Goal: Download file/media

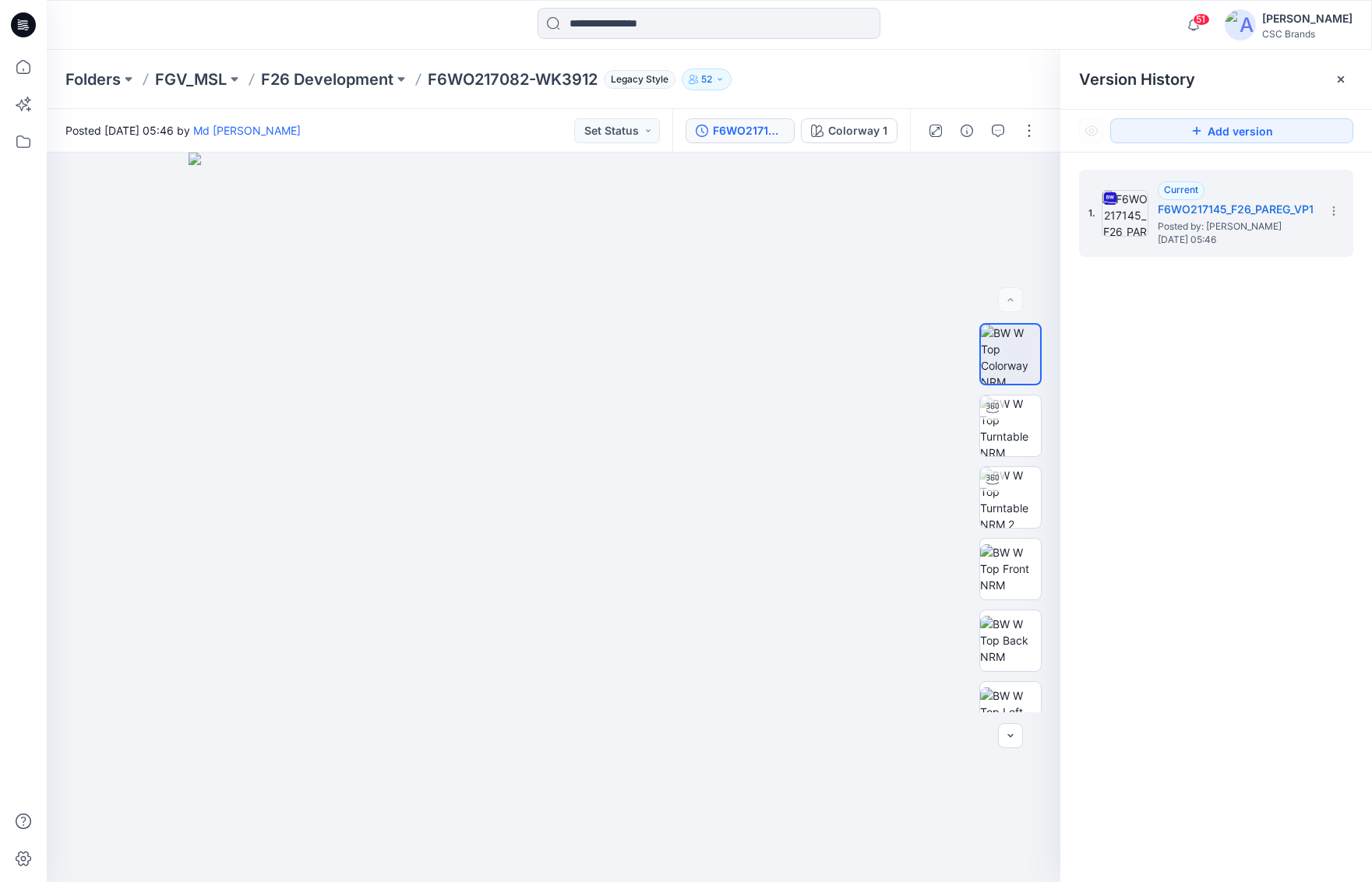
click at [1254, 382] on div "1. Current F6WO217145_F26_PAREG_VP1 Posted by: [PERSON_NAME] [DATE] 05:46" at bounding box center [1216, 528] width 312 height 752
click at [1341, 213] on section at bounding box center [1332, 209] width 25 height 25
click at [1304, 241] on span "Download Source BW File" at bounding box center [1254, 241] width 130 height 19
click at [1337, 206] on icon at bounding box center [1333, 210] width 13 height 13
click at [1280, 445] on div "1. Current F6WO217145_F26_PAREG_VP1 Posted by: [PERSON_NAME] [DATE] 05:46 Downl…" at bounding box center [1216, 528] width 312 height 752
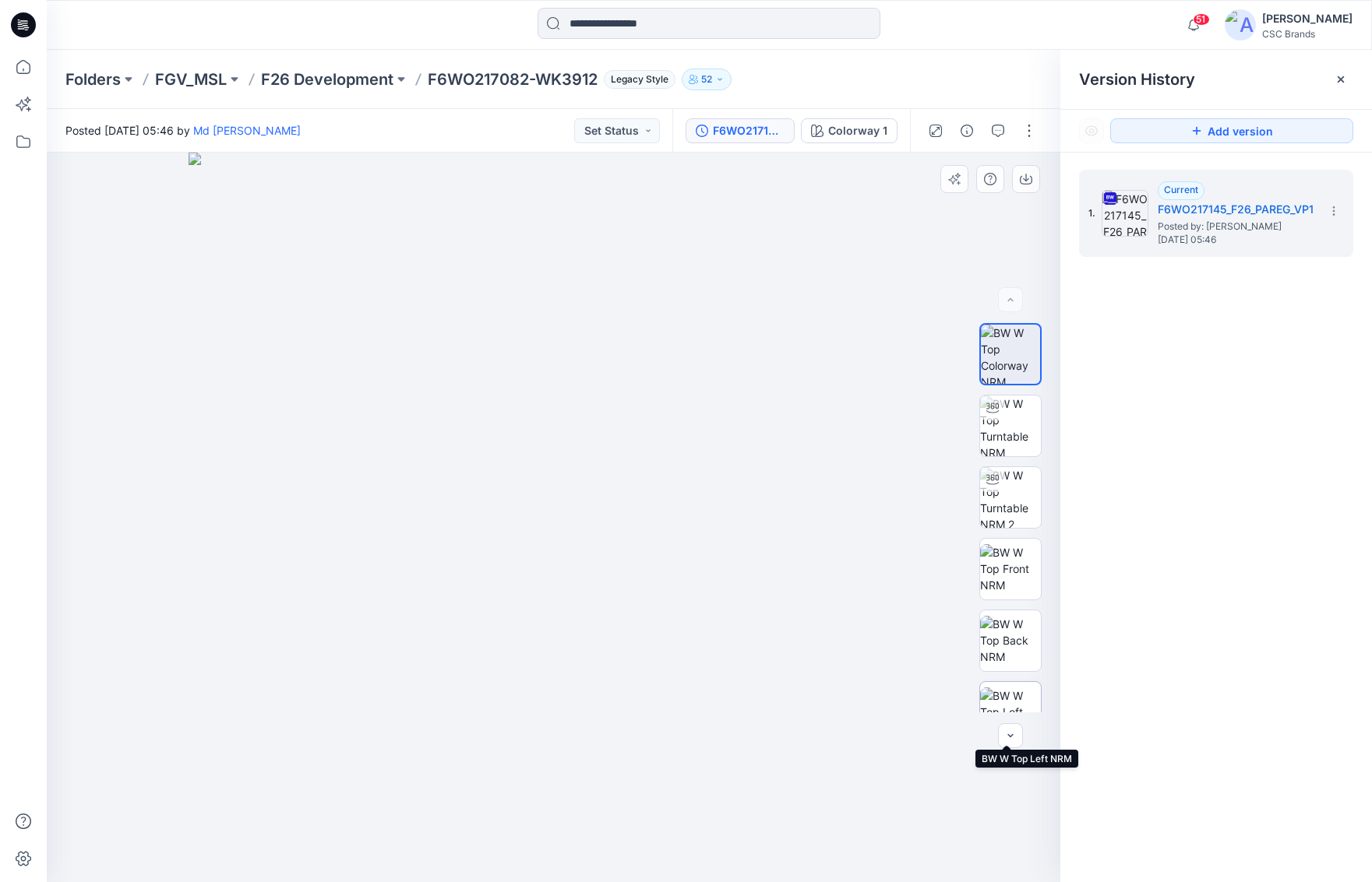
click at [1013, 690] on img at bounding box center [1010, 712] width 61 height 49
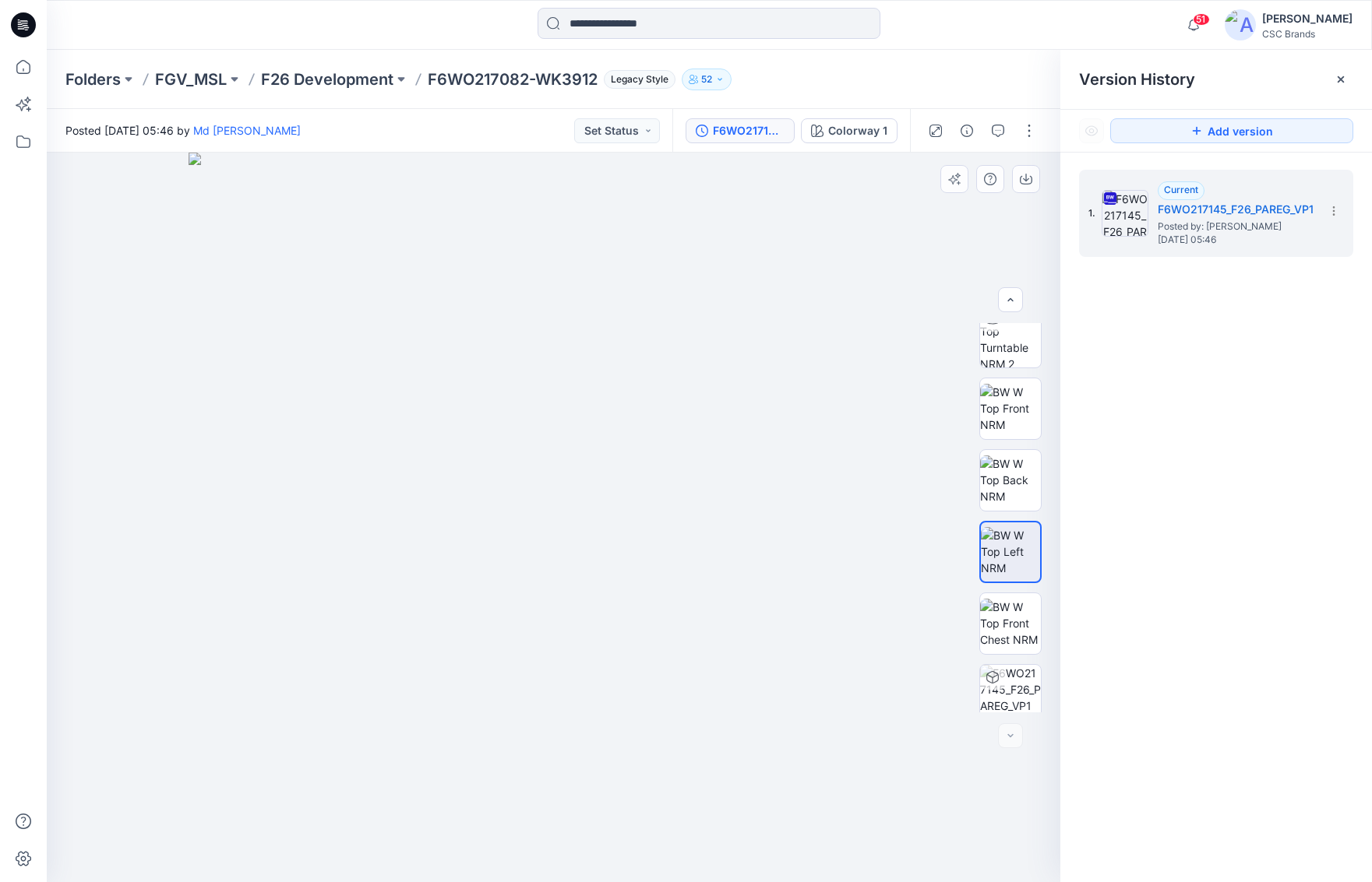
scroll to position [174, 0]
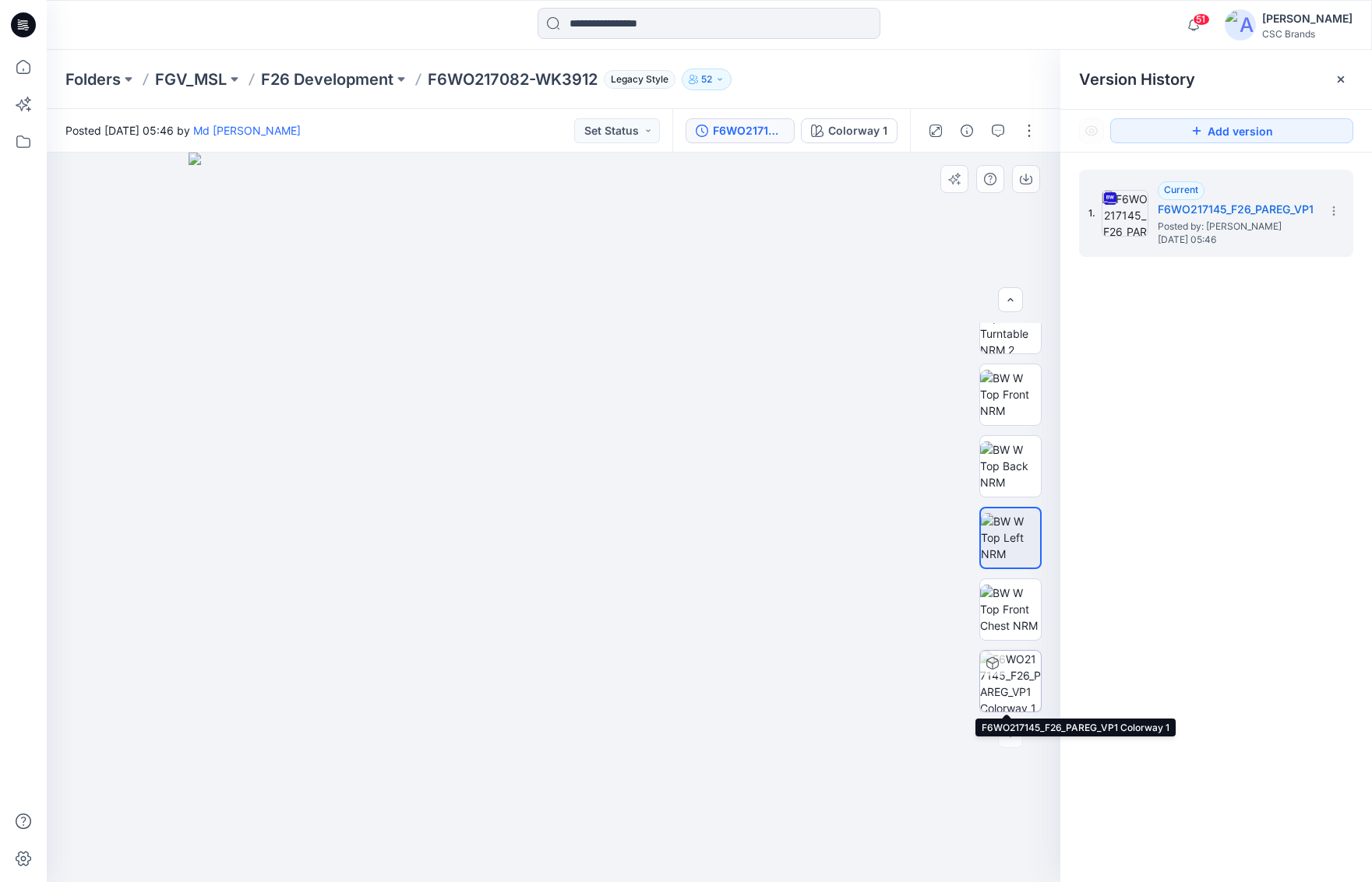
click at [1023, 681] on img at bounding box center [1010, 681] width 61 height 61
click at [1006, 688] on img at bounding box center [1010, 681] width 59 height 59
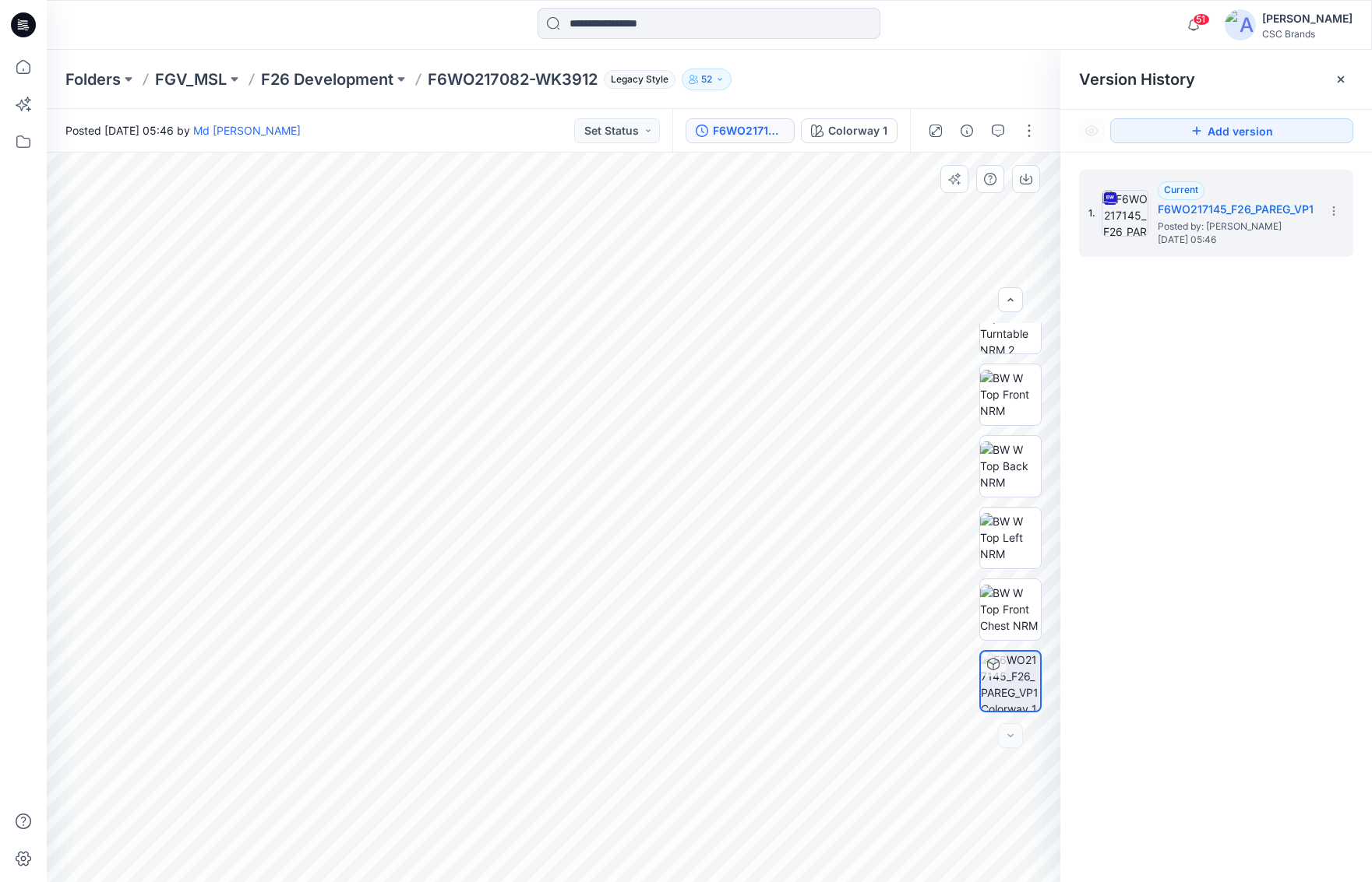
click at [991, 665] on icon at bounding box center [992, 664] width 13 height 13
click at [1012, 735] on div at bounding box center [1009, 735] width 25 height 25
click at [1007, 735] on div at bounding box center [1009, 735] width 25 height 25
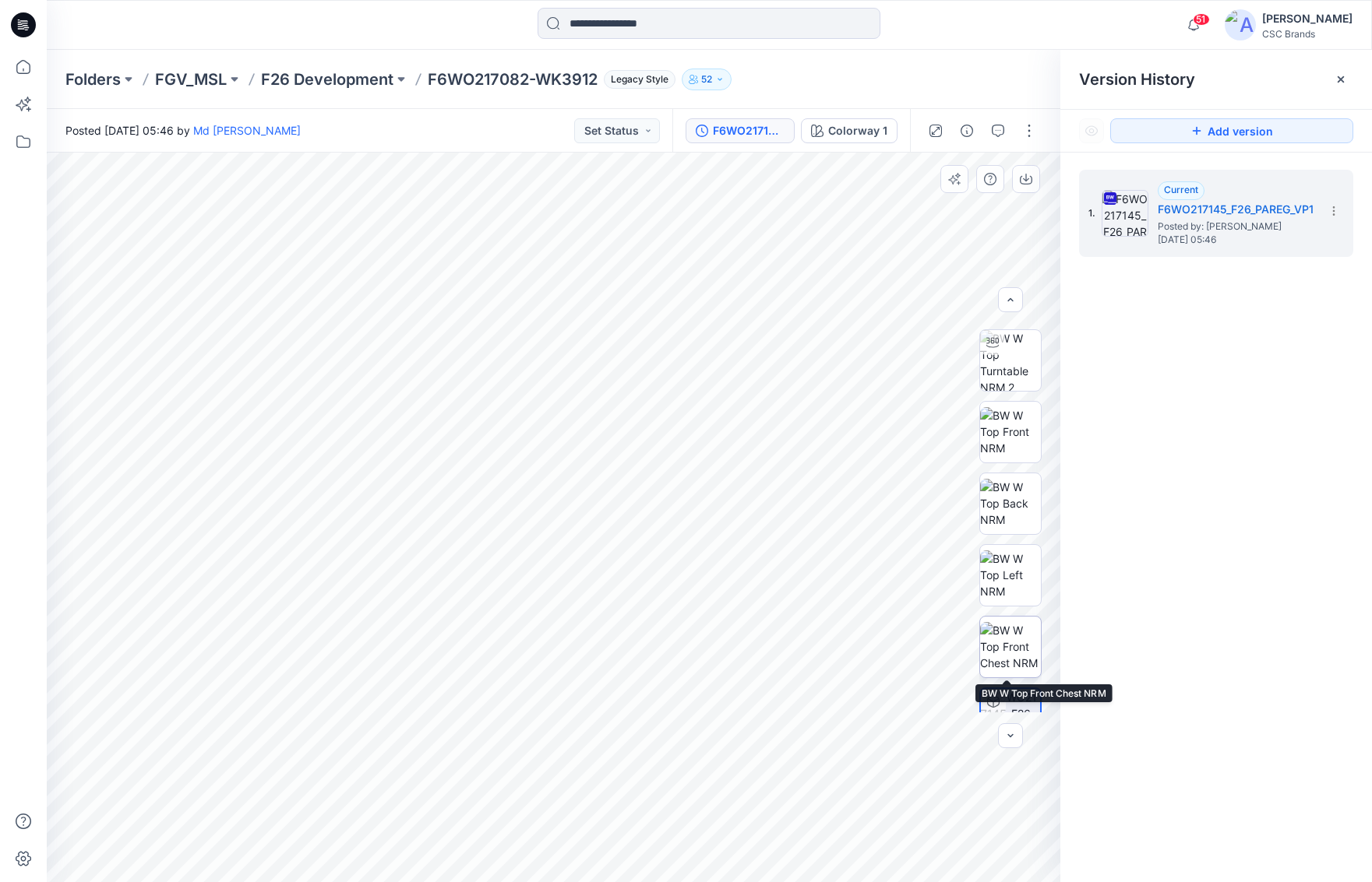
click at [1013, 639] on img at bounding box center [1010, 647] width 61 height 49
click at [1001, 578] on img at bounding box center [1010, 575] width 61 height 49
click at [1022, 503] on img at bounding box center [1010, 503] width 61 height 49
click at [1013, 431] on img at bounding box center [1010, 432] width 61 height 49
click at [1004, 358] on img at bounding box center [1010, 361] width 61 height 61
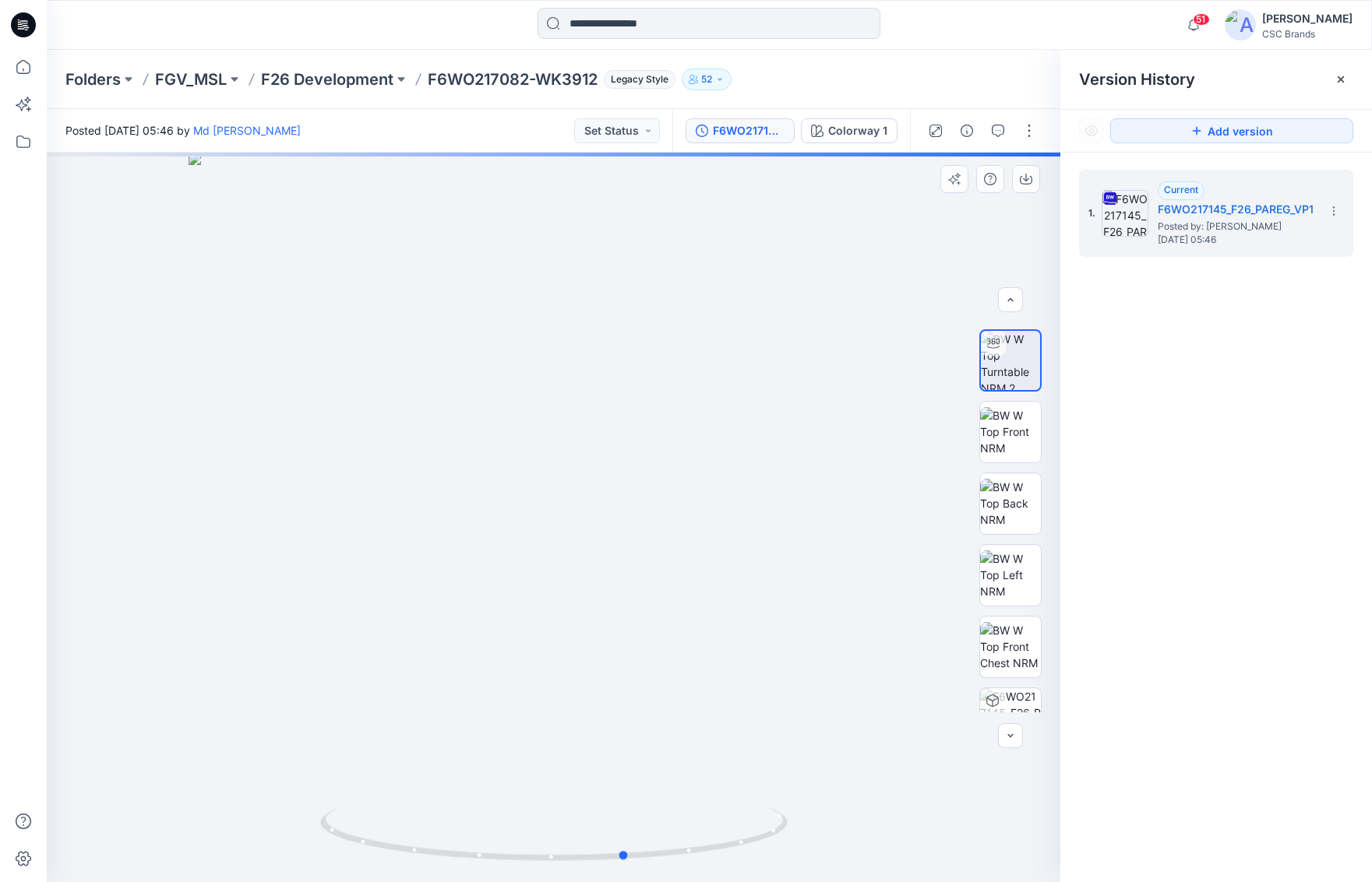
drag, startPoint x: 806, startPoint y: 787, endPoint x: 885, endPoint y: 744, distance: 89.9
click at [885, 744] on div at bounding box center [554, 517] width 1013 height 730
drag, startPoint x: 885, startPoint y: 744, endPoint x: 946, endPoint y: 712, distance: 68.9
click at [946, 712] on div at bounding box center [554, 517] width 1013 height 730
drag, startPoint x: 912, startPoint y: 715, endPoint x: 992, endPoint y: 620, distance: 124.2
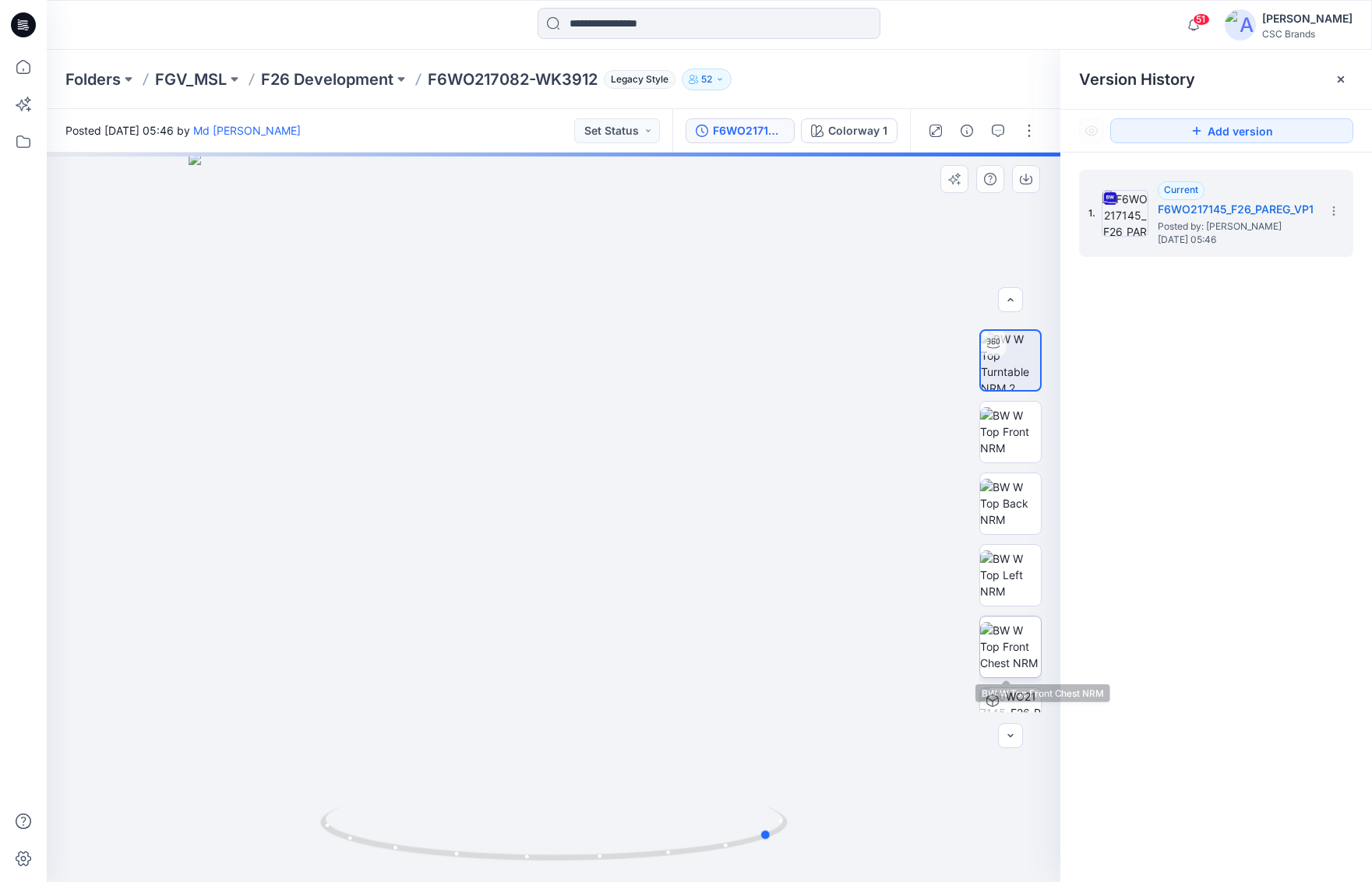
click at [992, 620] on div "Colorway 1 All Materials By Piece Select All artwork Bartack [PERSON_NAME] 2 Ba…" at bounding box center [554, 517] width 1013 height 730
drag, startPoint x: 878, startPoint y: 655, endPoint x: 947, endPoint y: 600, distance: 88.2
click at [947, 600] on div at bounding box center [554, 517] width 1013 height 730
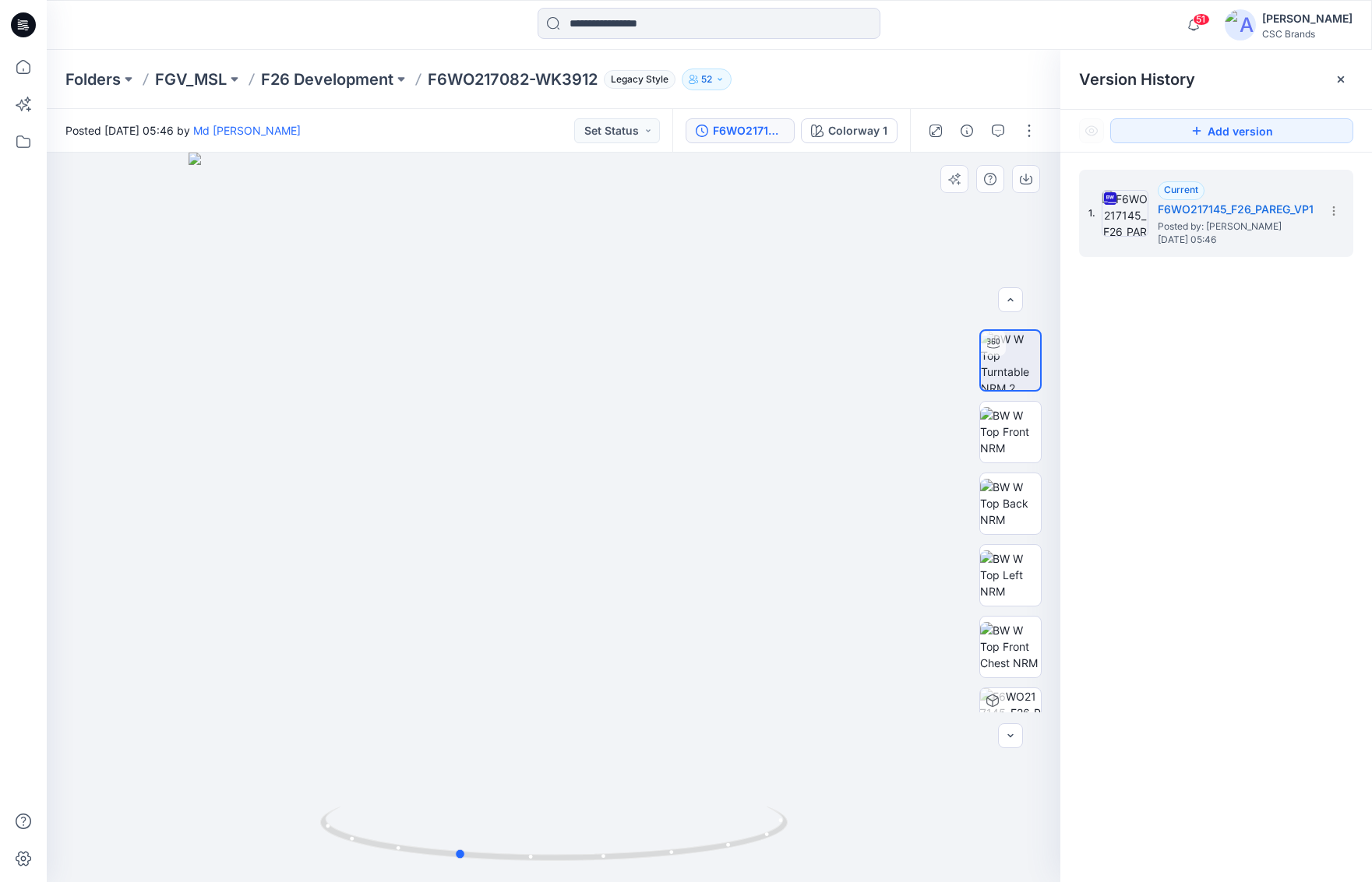
drag, startPoint x: 820, startPoint y: 680, endPoint x: 898, endPoint y: 620, distance: 98.4
click at [898, 620] on div at bounding box center [554, 517] width 1013 height 730
drag, startPoint x: 814, startPoint y: 704, endPoint x: 904, endPoint y: 638, distance: 111.6
click at [904, 638] on div at bounding box center [554, 517] width 1013 height 730
click at [1009, 431] on img at bounding box center [1010, 432] width 61 height 49
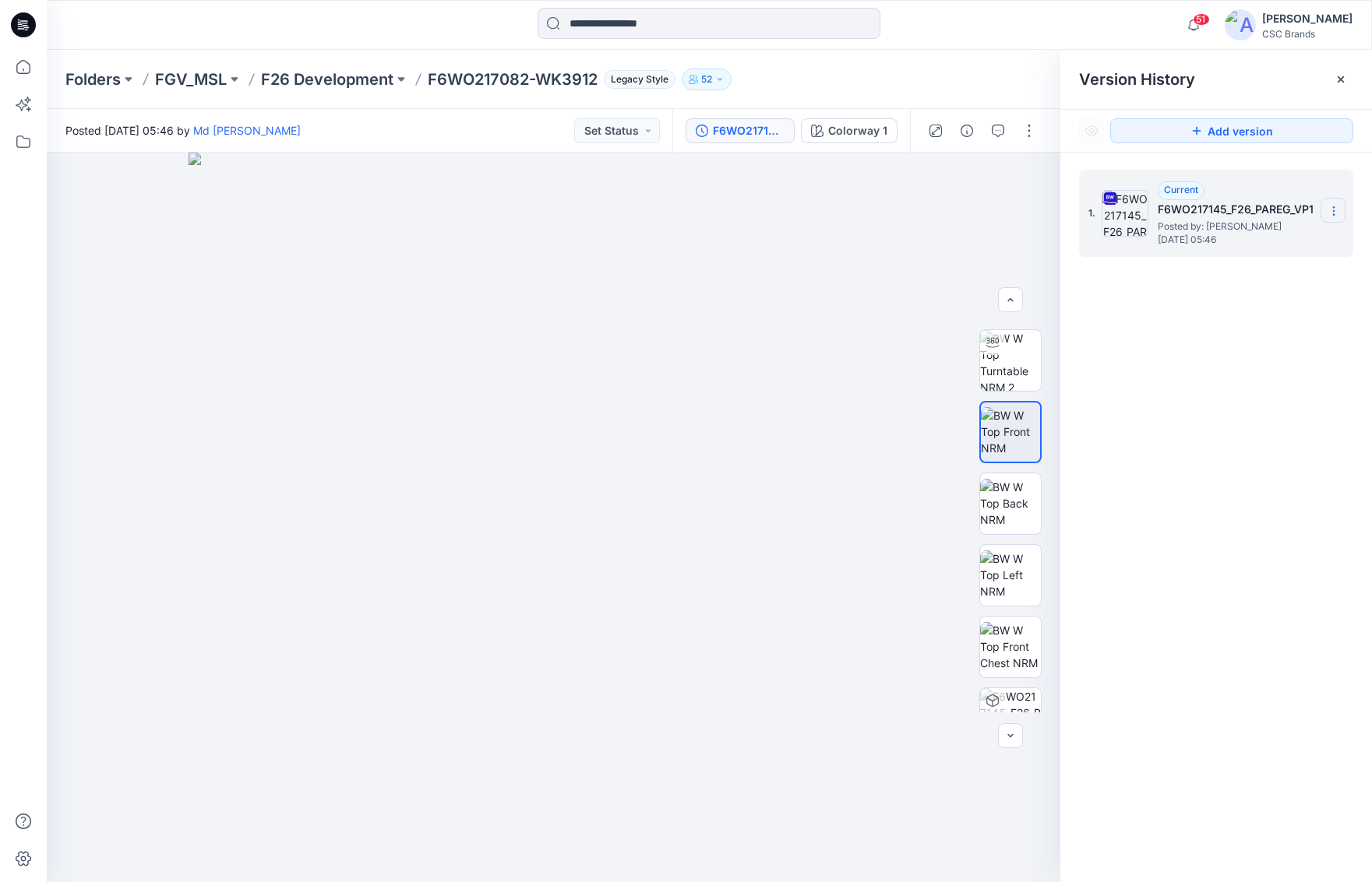
click at [1338, 209] on icon at bounding box center [1333, 210] width 13 height 13
click at [1175, 241] on icon at bounding box center [1175, 239] width 6 height 8
click at [1003, 369] on img at bounding box center [1010, 361] width 61 height 61
click at [1004, 439] on img at bounding box center [1010, 432] width 61 height 49
click at [1009, 581] on img at bounding box center [1010, 575] width 61 height 49
